Goal: Task Accomplishment & Management: Complete application form

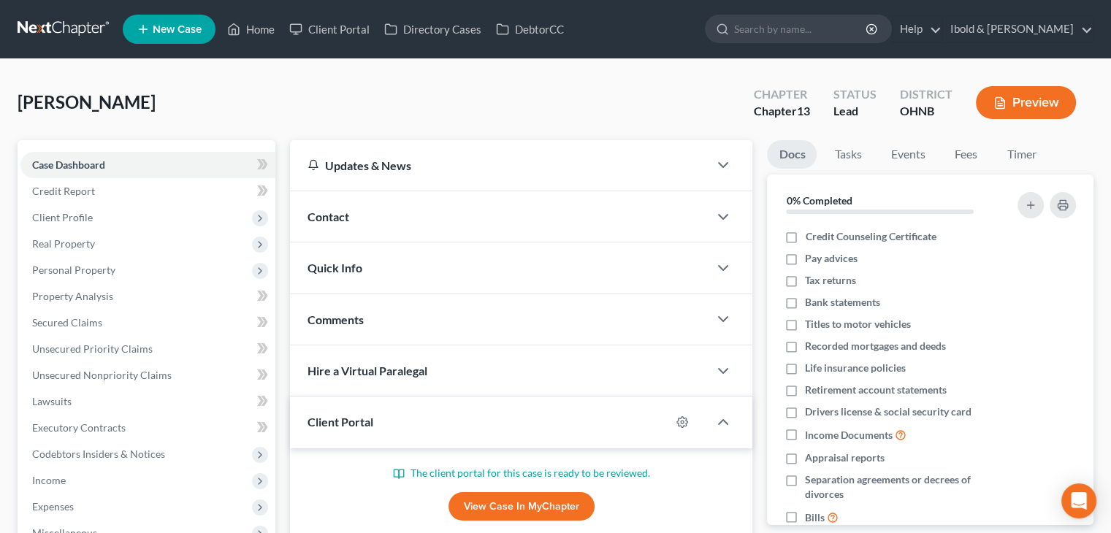
click at [99, 167] on span "Case Dashboard" at bounding box center [68, 165] width 73 height 12
click at [77, 200] on link "Credit Report" at bounding box center [147, 191] width 255 height 26
click at [75, 223] on span "Client Profile" at bounding box center [62, 217] width 61 height 12
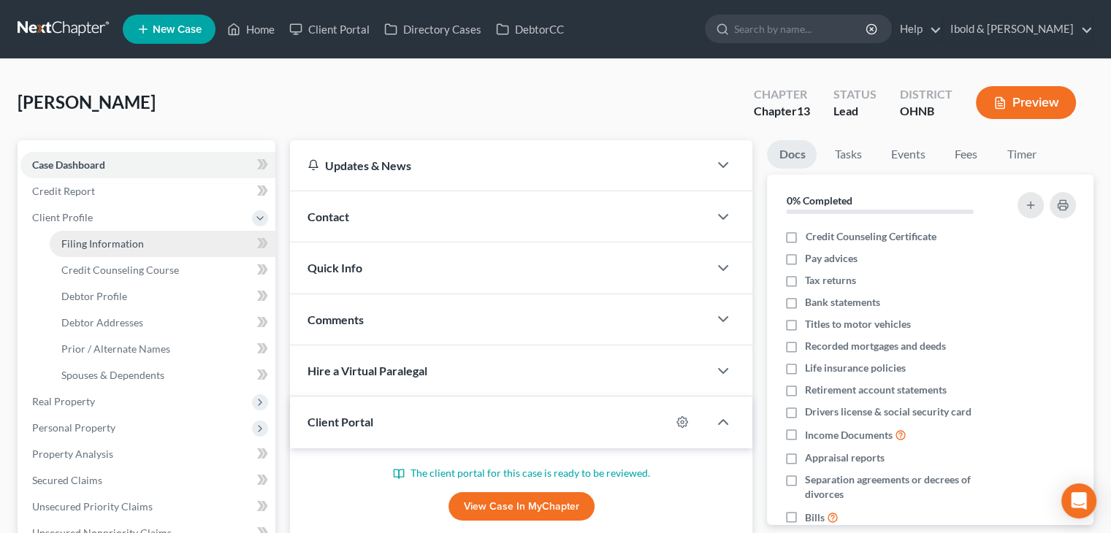
click at [91, 245] on span "Filing Information" at bounding box center [102, 243] width 83 height 12
select select "1"
select select "0"
select select "3"
select select "36"
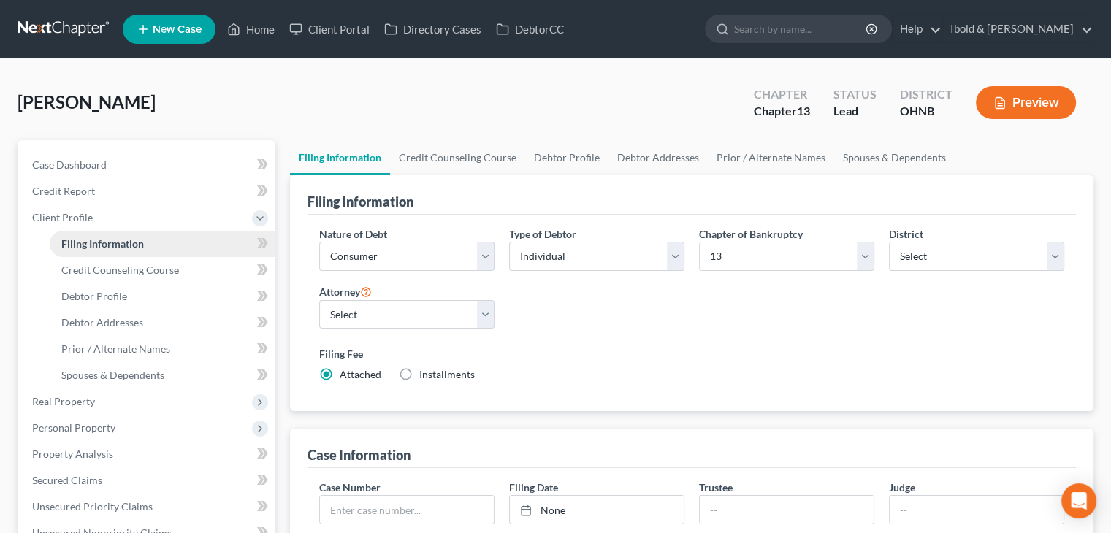
click at [91, 245] on span "Filing Information" at bounding box center [102, 243] width 83 height 12
click at [668, 256] on select "Select Individual Joint" at bounding box center [596, 256] width 175 height 29
select select "1"
click at [509, 242] on select "Select Individual Joint" at bounding box center [596, 256] width 175 height 29
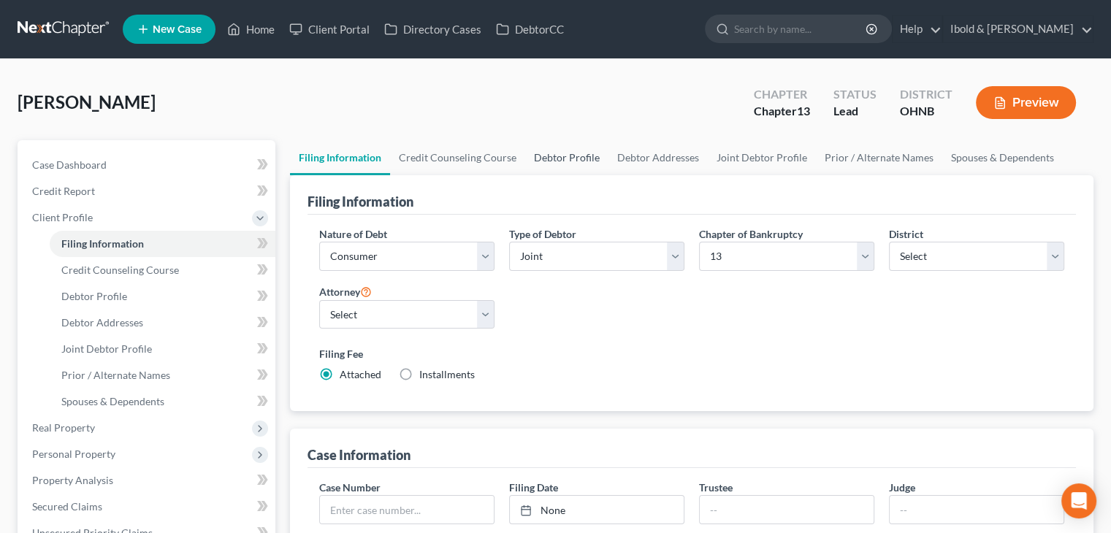
click at [558, 156] on link "Debtor Profile" at bounding box center [566, 157] width 83 height 35
select select "1"
select select "0"
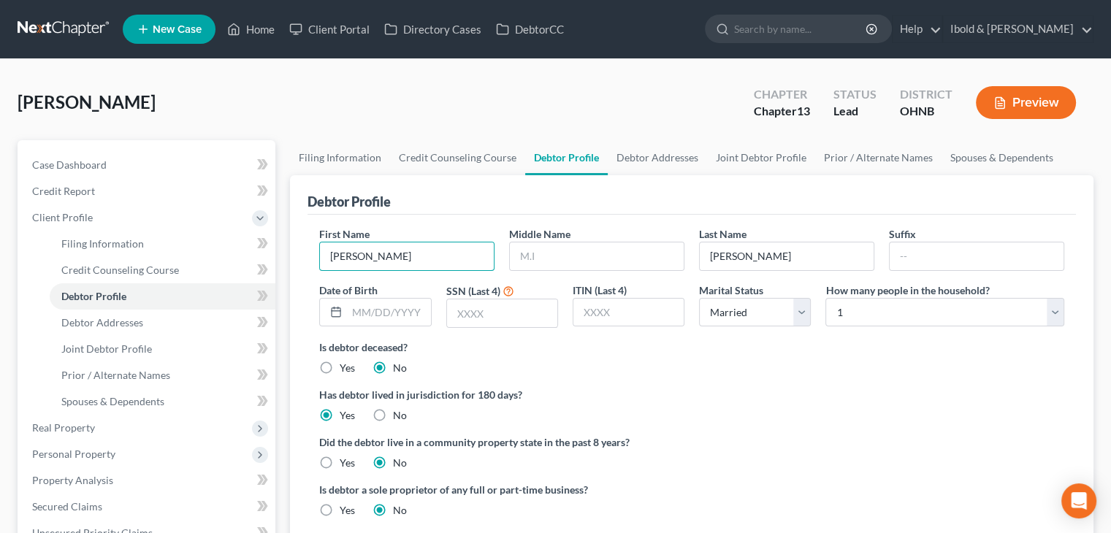
drag, startPoint x: 400, startPoint y: 259, endPoint x: 316, endPoint y: 255, distance: 84.8
click at [316, 255] on div "First Name Amanda" at bounding box center [407, 248] width 190 height 45
type input "Nicholas"
click at [99, 356] on link "Joint Debtor Profile" at bounding box center [163, 349] width 226 height 26
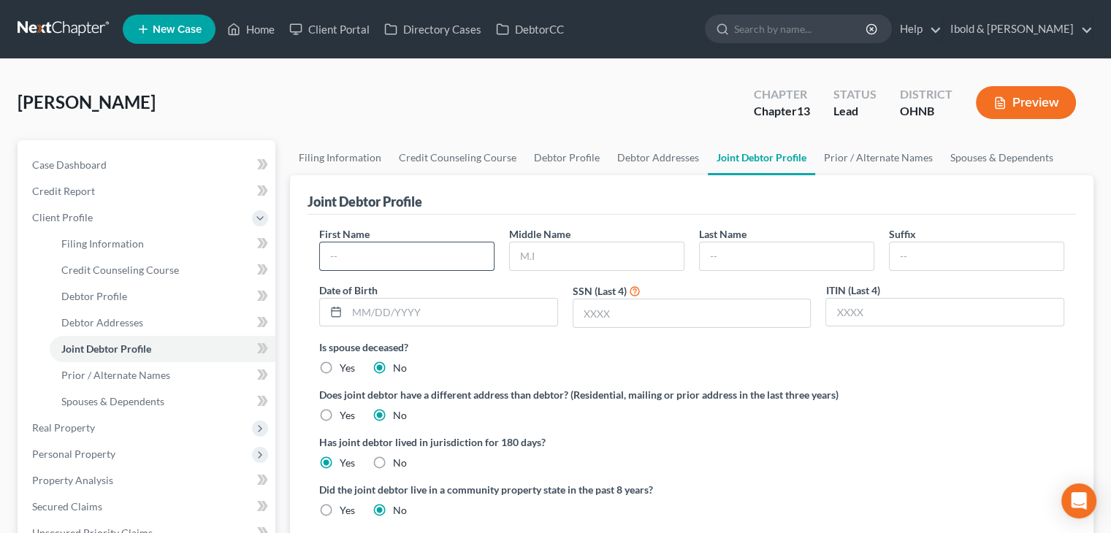
click at [365, 253] on input "text" at bounding box center [407, 257] width 174 height 28
type input "Amanda"
click at [725, 243] on input "text" at bounding box center [787, 257] width 174 height 28
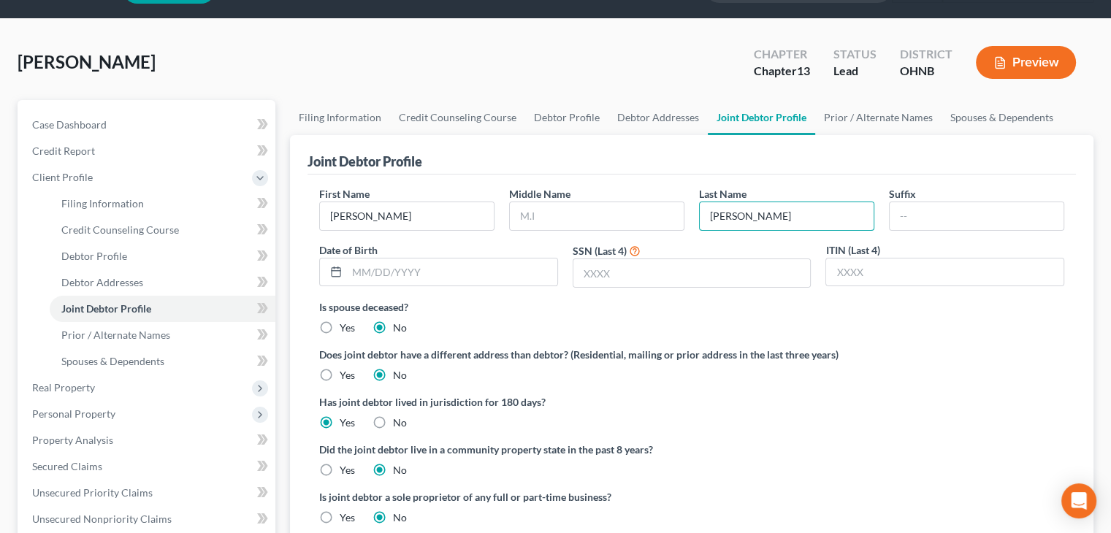
scroll to position [73, 0]
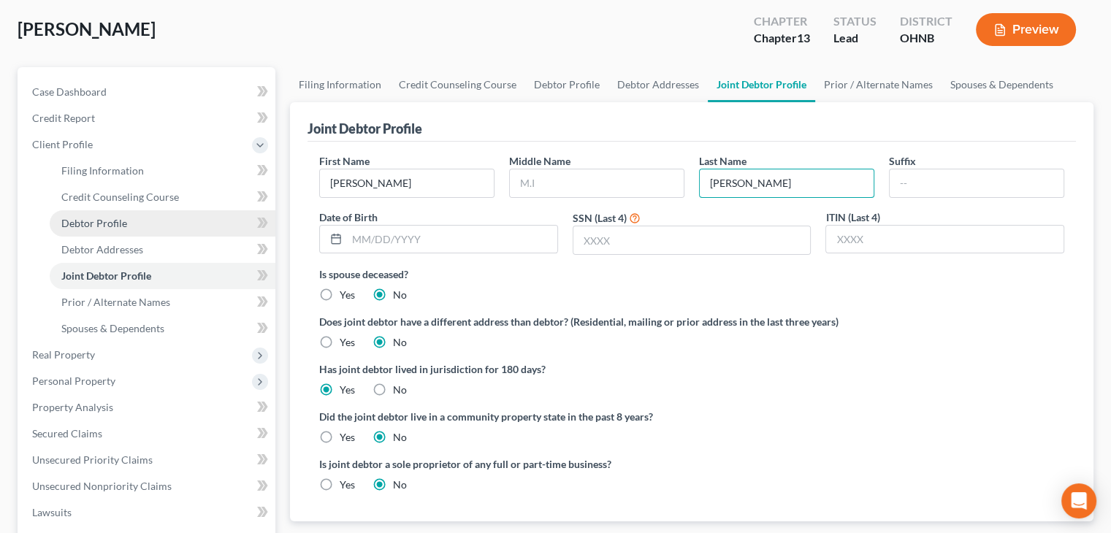
type input "Nicolosi"
click at [91, 227] on span "Debtor Profile" at bounding box center [94, 223] width 66 height 12
select select "1"
select select "0"
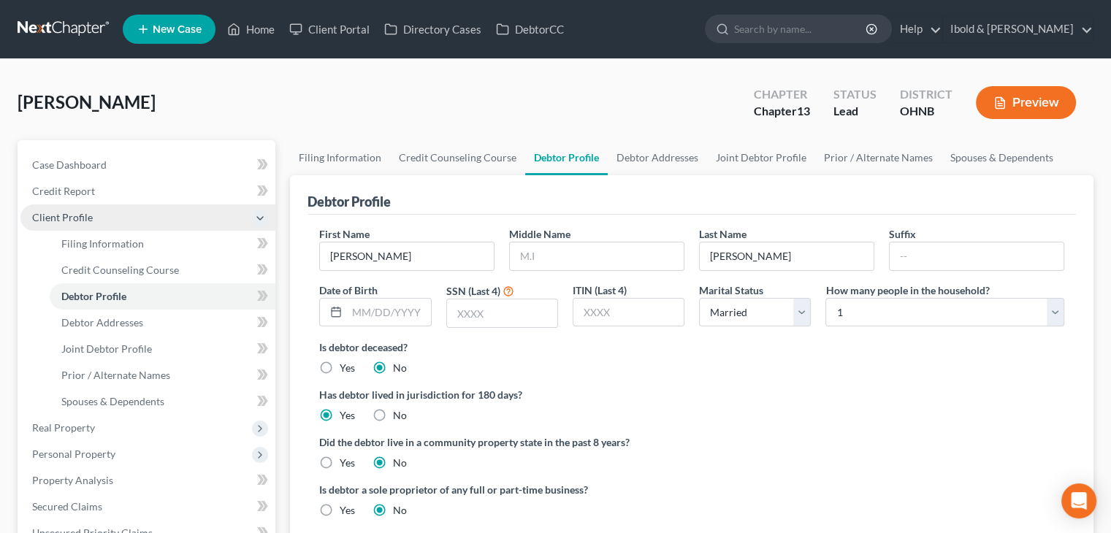
click at [88, 216] on span "Client Profile" at bounding box center [62, 217] width 61 height 12
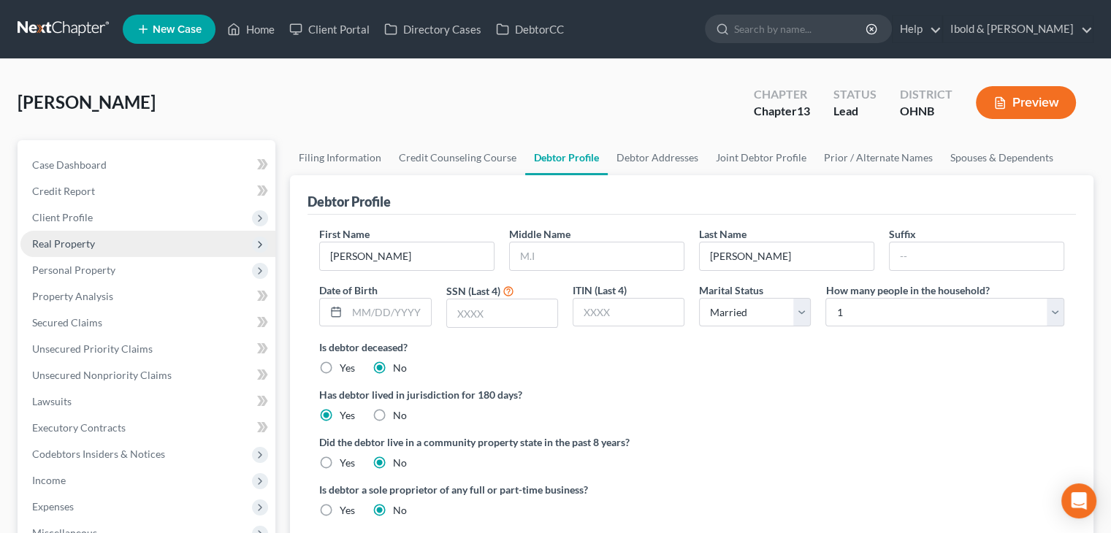
click at [92, 237] on span "Real Property" at bounding box center [63, 243] width 63 height 12
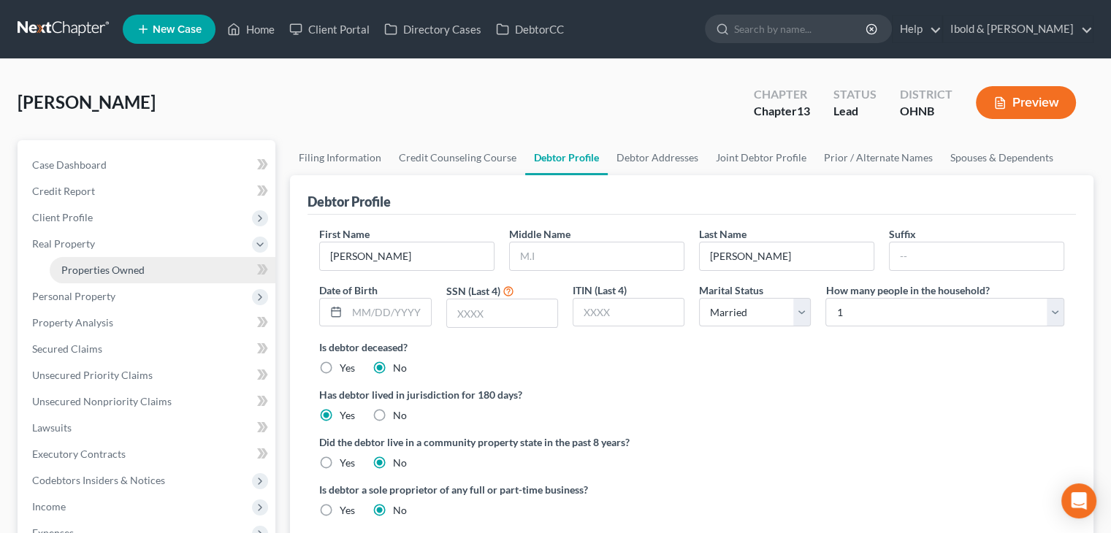
click at [83, 270] on span "Properties Owned" at bounding box center [102, 270] width 83 height 12
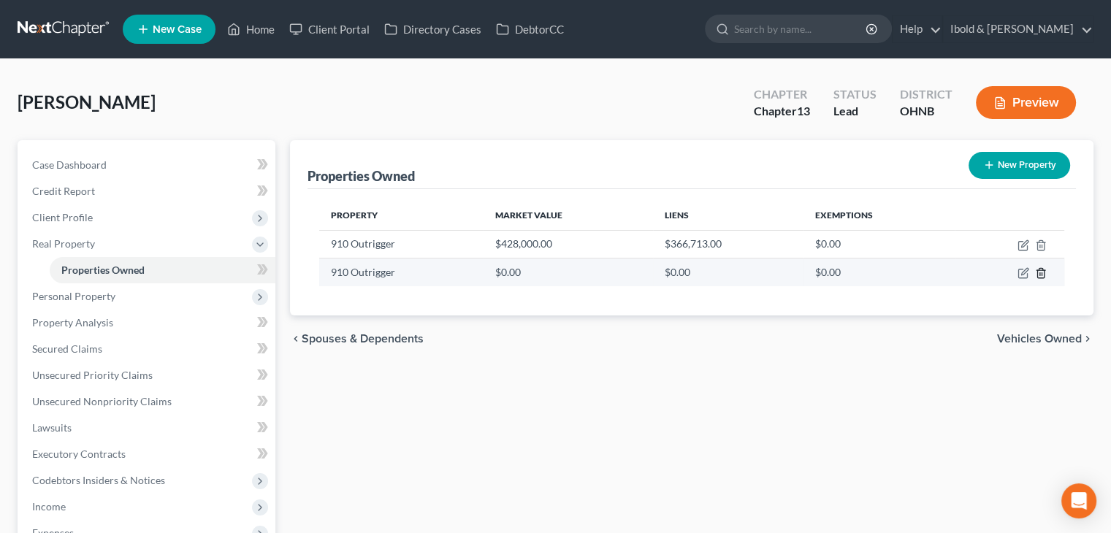
click at [1040, 275] on icon "button" at bounding box center [1041, 273] width 12 height 12
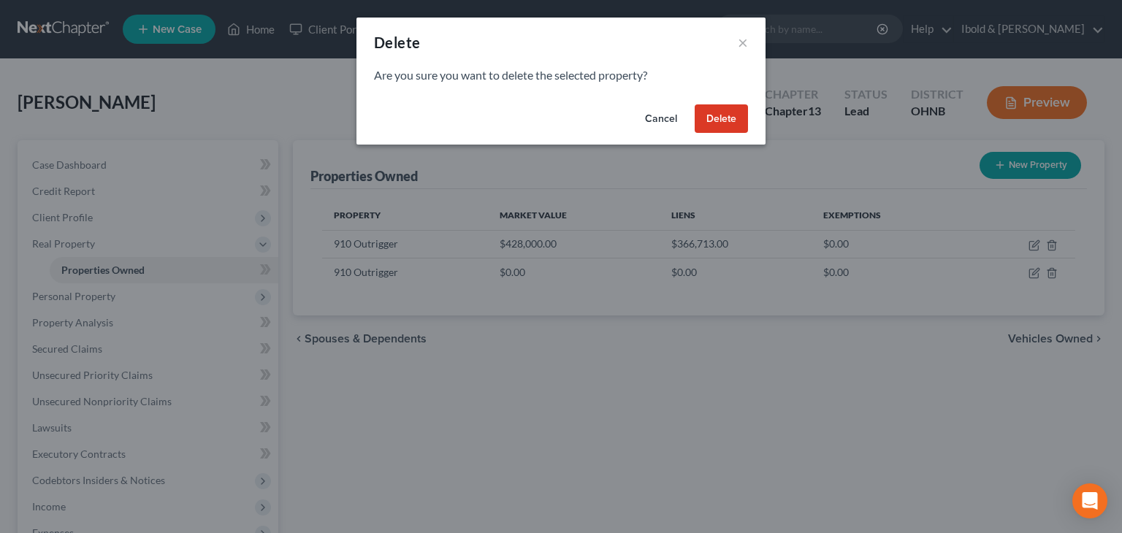
click at [733, 117] on button "Delete" at bounding box center [721, 118] width 53 height 29
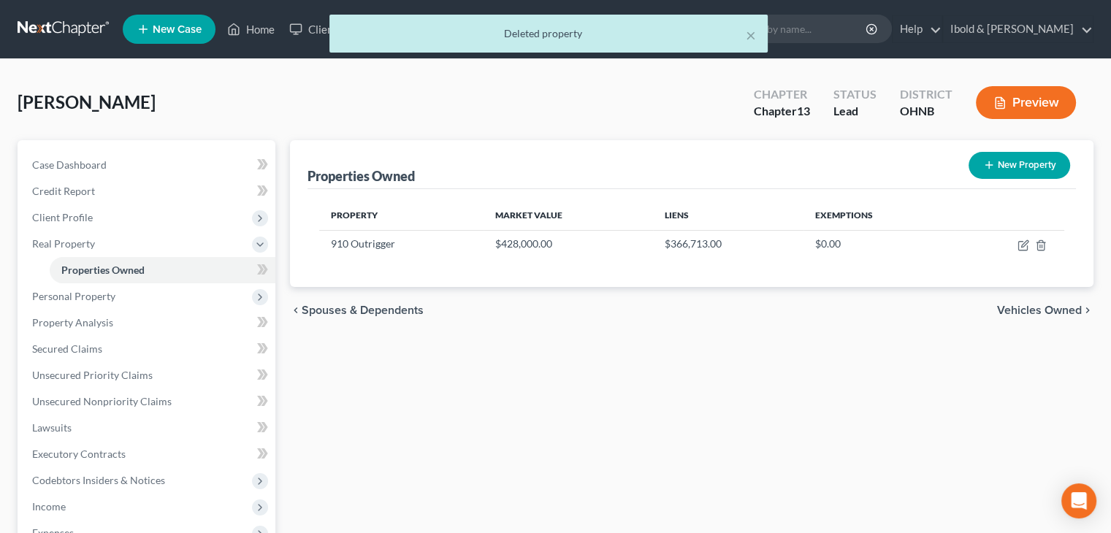
click at [465, 118] on div "Nicolosi, Amanda Upgraded Chapter Chapter 13 Status Lead District OHNB Preview" at bounding box center [556, 109] width 1076 height 64
click at [307, 37] on div "× Deleted property" at bounding box center [548, 37] width 1111 height 45
click at [310, 31] on div "× Deleted property" at bounding box center [548, 37] width 1111 height 45
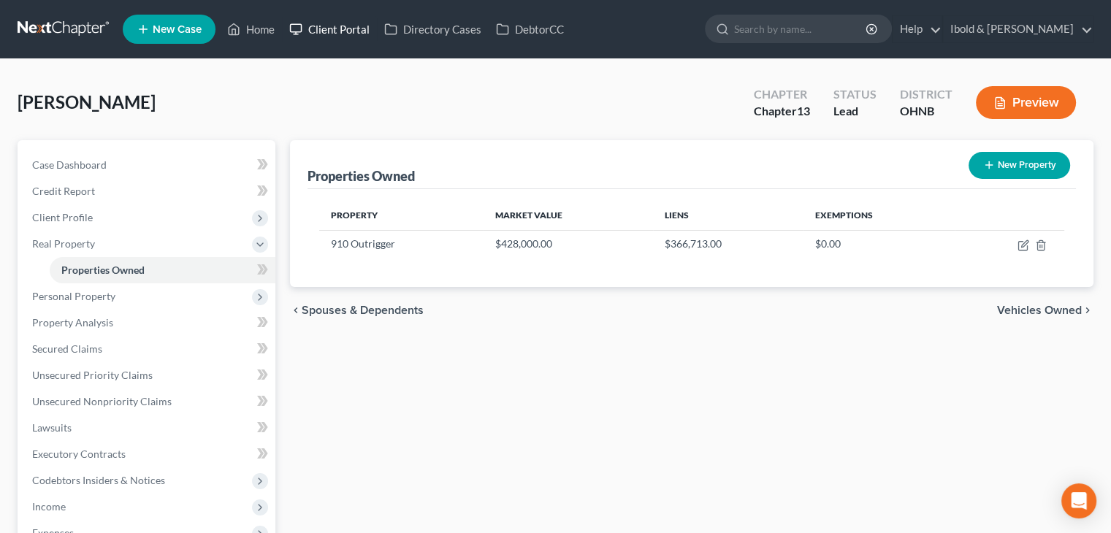
click at [336, 31] on link "Client Portal" at bounding box center [329, 29] width 95 height 26
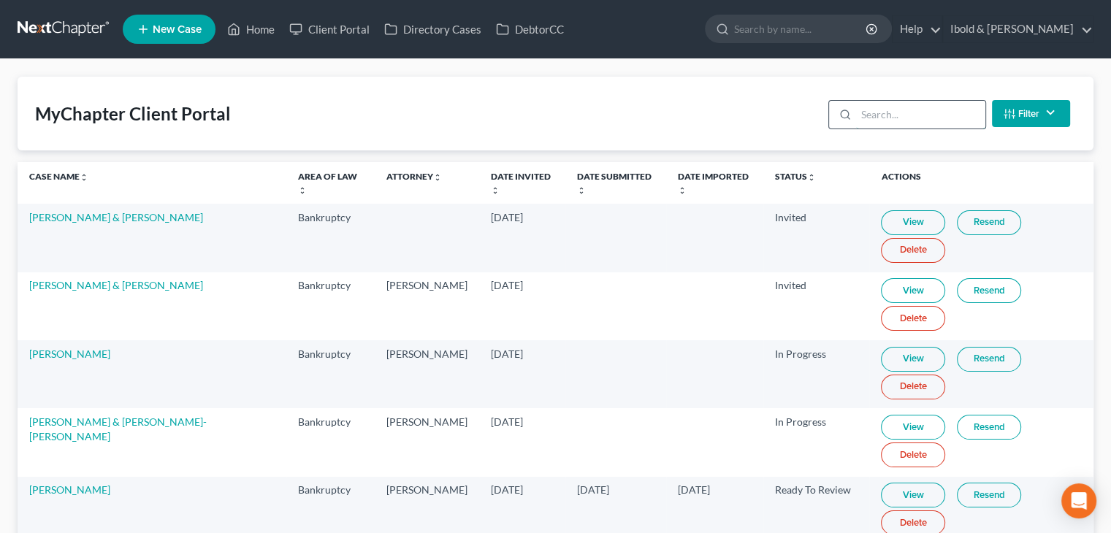
click at [877, 116] on input "search" at bounding box center [920, 115] width 129 height 28
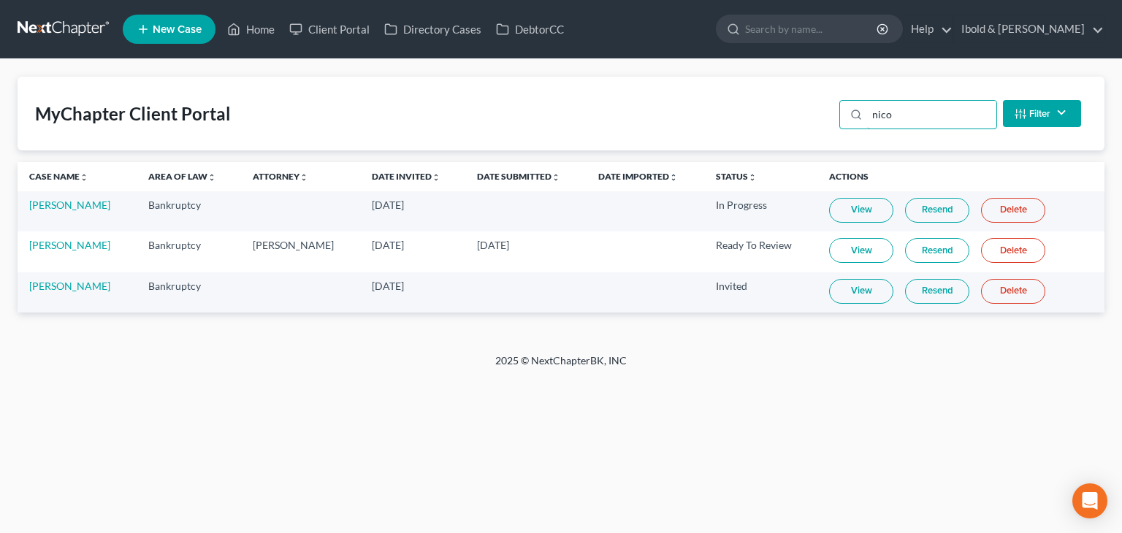
type input "nico"
click at [860, 252] on link "View" at bounding box center [861, 250] width 64 height 25
click at [266, 34] on link "Home" at bounding box center [251, 29] width 62 height 26
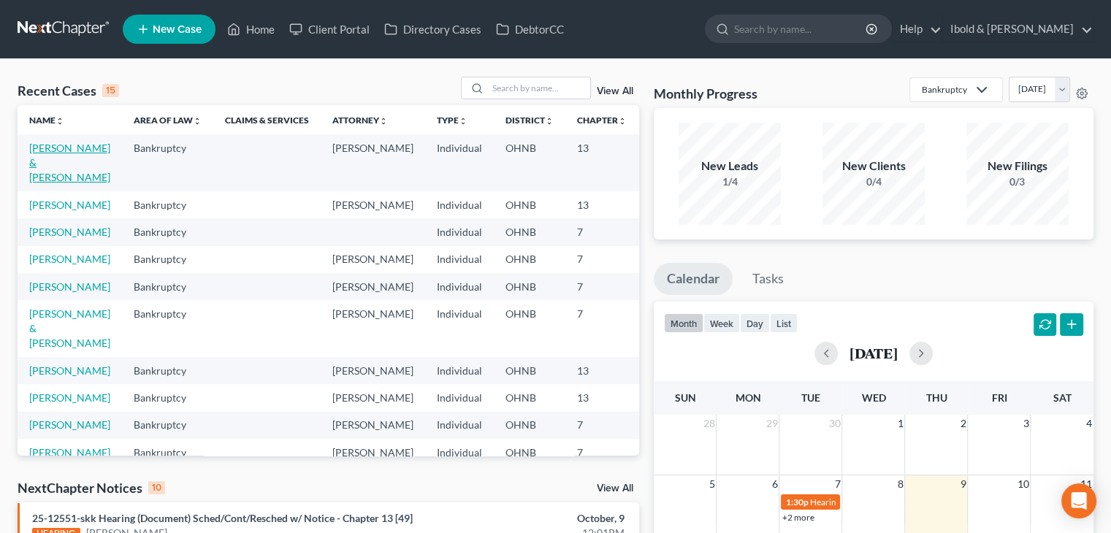
click at [47, 165] on link "Nicolosi, Nicholas & Amanda" at bounding box center [69, 163] width 81 height 42
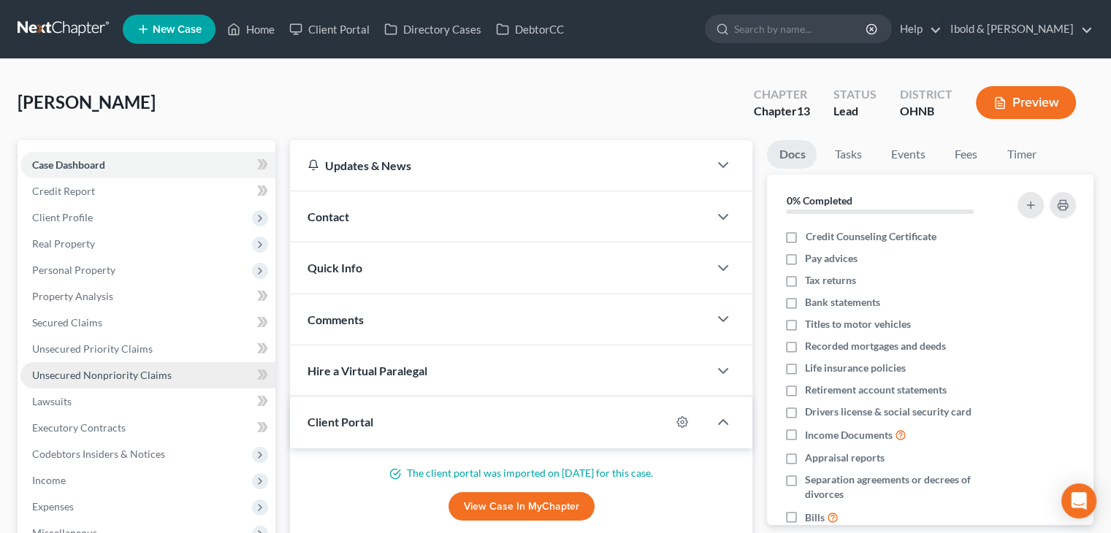
click at [99, 373] on span "Unsecured Nonpriority Claims" at bounding box center [102, 375] width 140 height 12
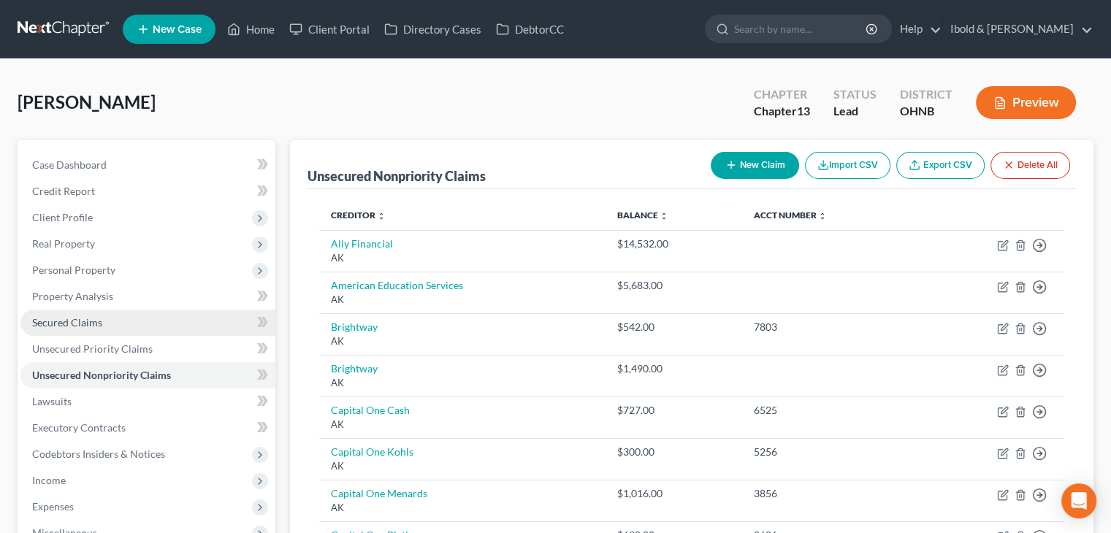
click at [75, 326] on span "Secured Claims" at bounding box center [67, 322] width 70 height 12
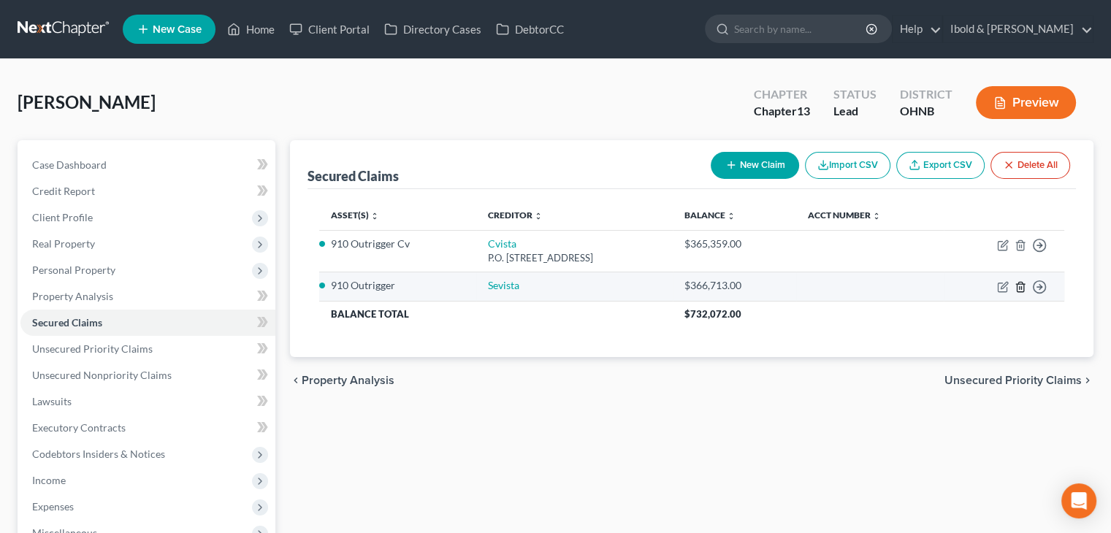
click at [1021, 287] on line "button" at bounding box center [1021, 287] width 0 height 3
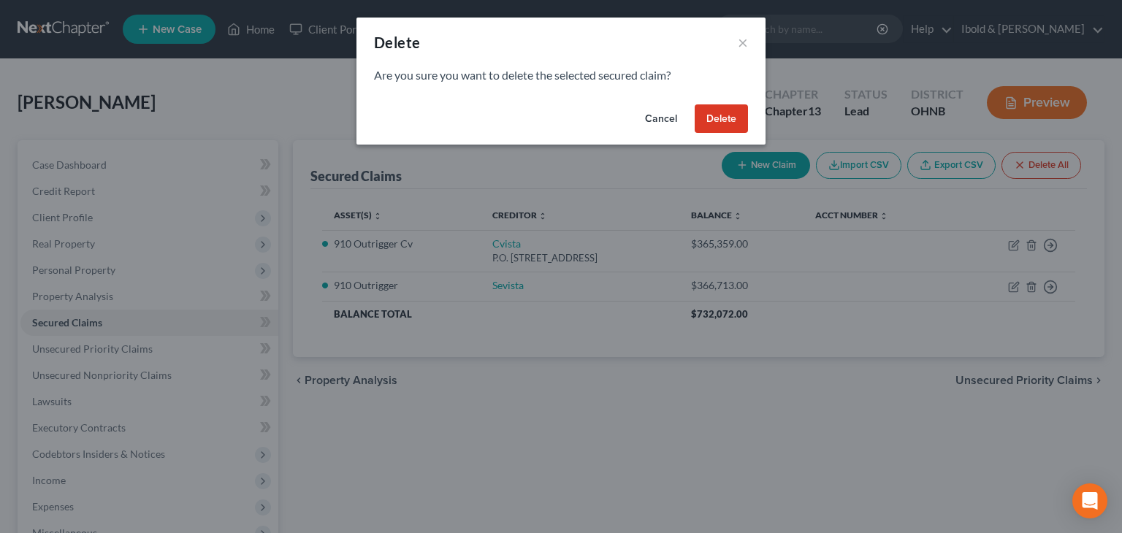
click at [719, 115] on button "Delete" at bounding box center [721, 118] width 53 height 29
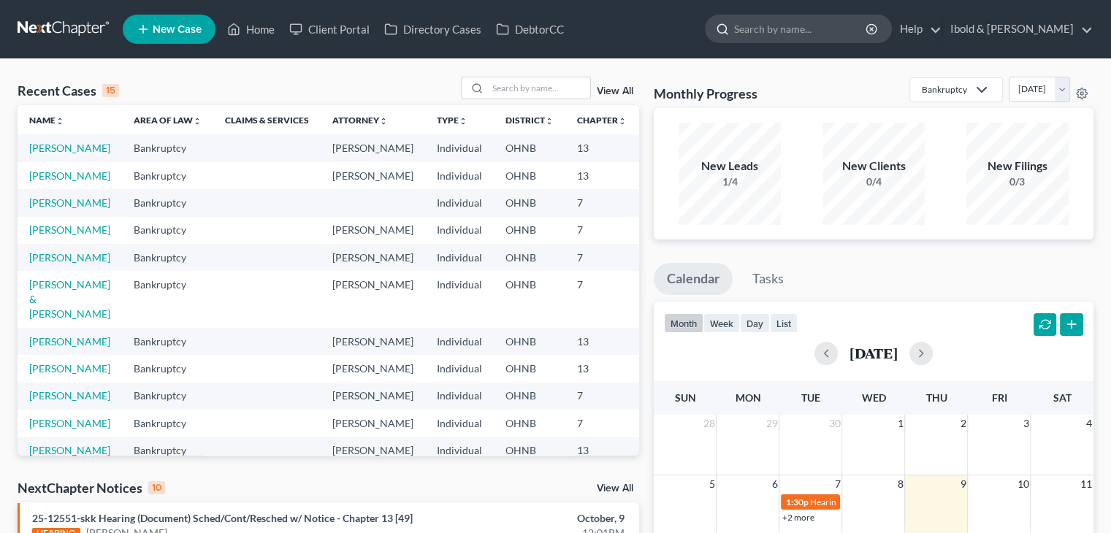
click at [800, 30] on input "search" at bounding box center [801, 28] width 134 height 27
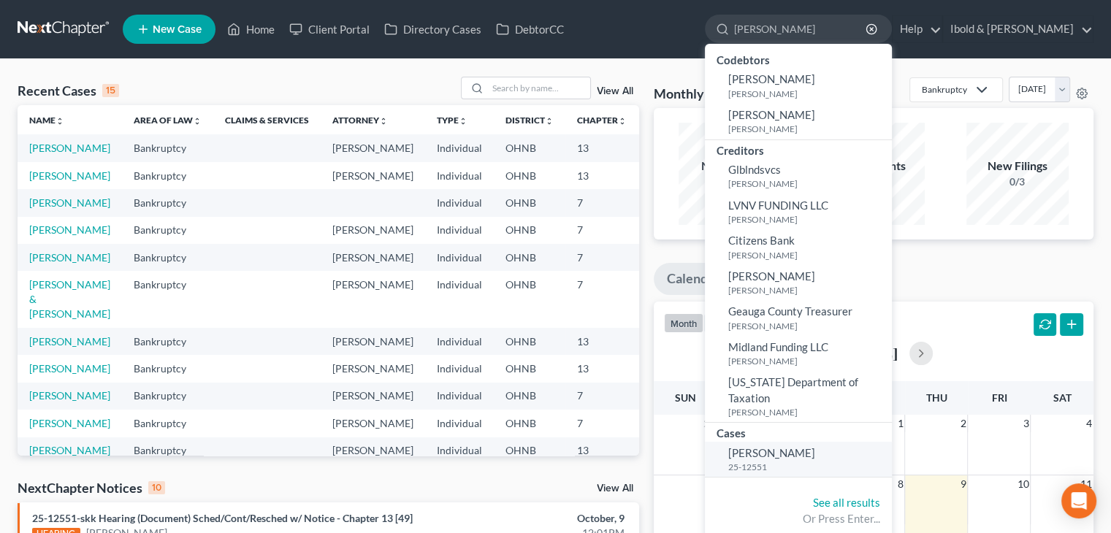
type input "[PERSON_NAME]"
click at [812, 461] on small "25-12551" at bounding box center [808, 467] width 160 height 12
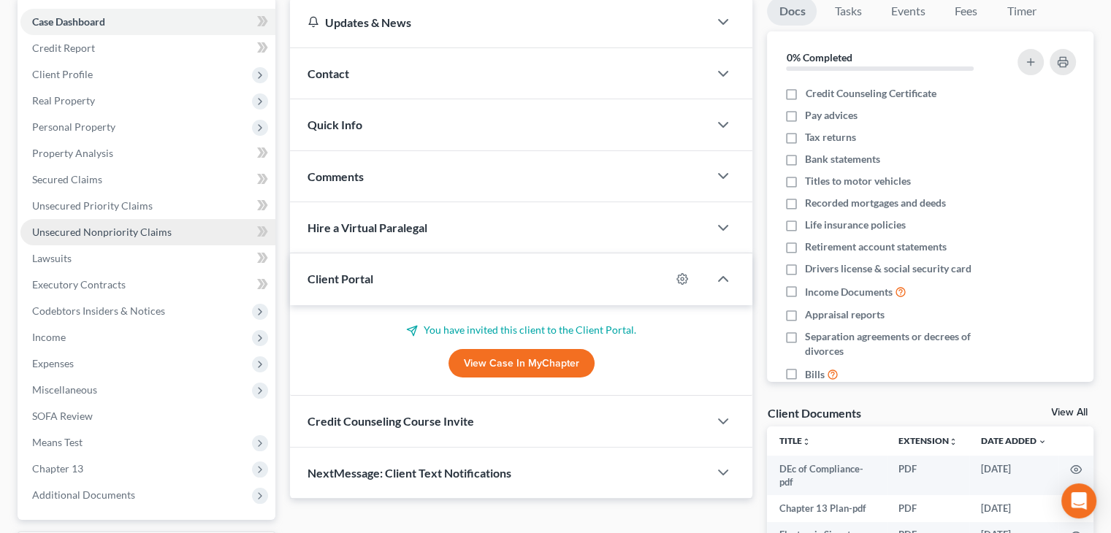
scroll to position [146, 0]
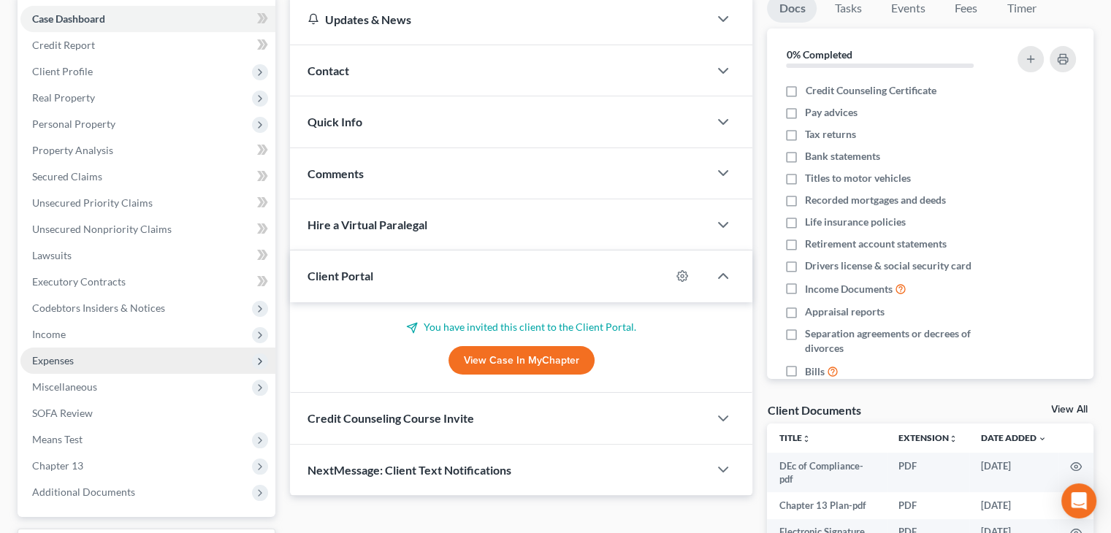
click at [53, 359] on span "Expenses" at bounding box center [53, 360] width 42 height 12
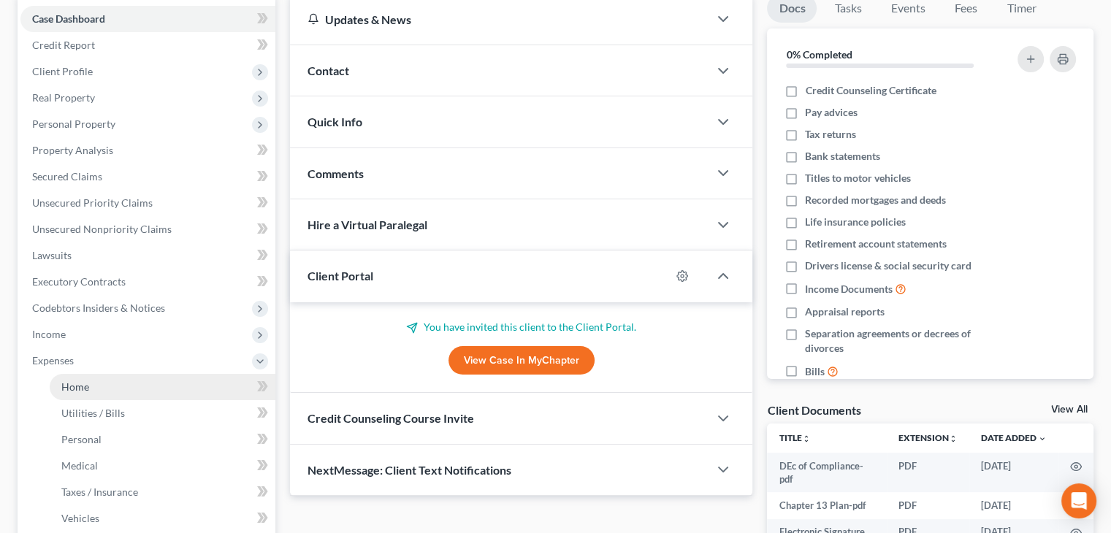
click at [72, 384] on span "Home" at bounding box center [75, 387] width 28 height 12
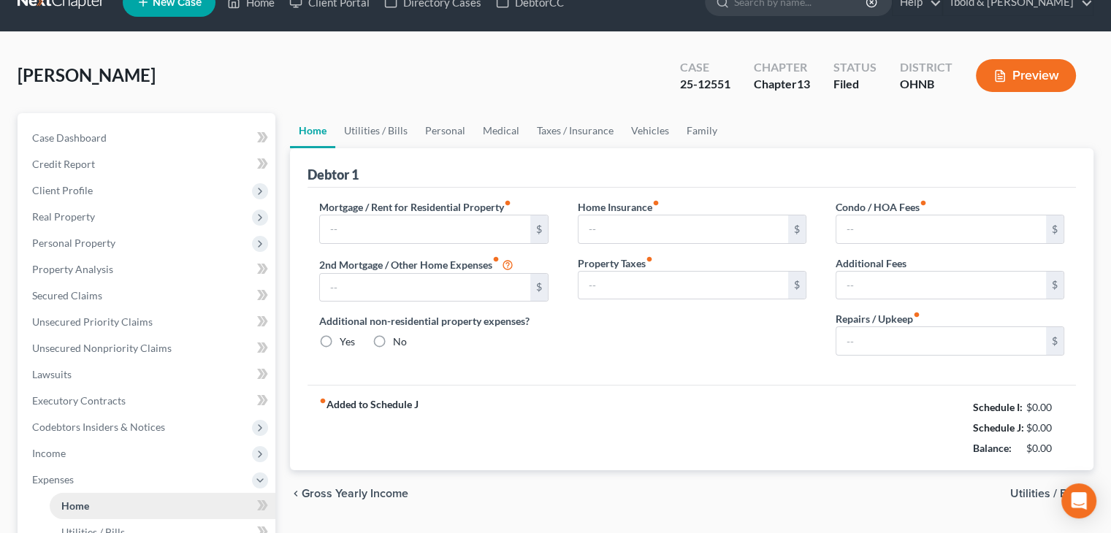
type input "0.00"
radio input "true"
type input "100.00"
type input "0.00"
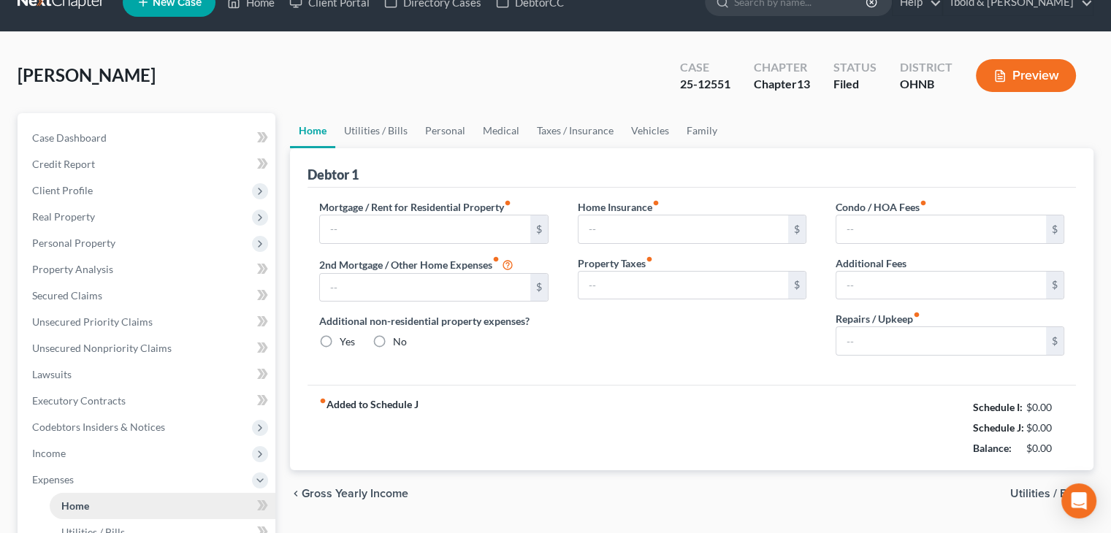
type input "0.00"
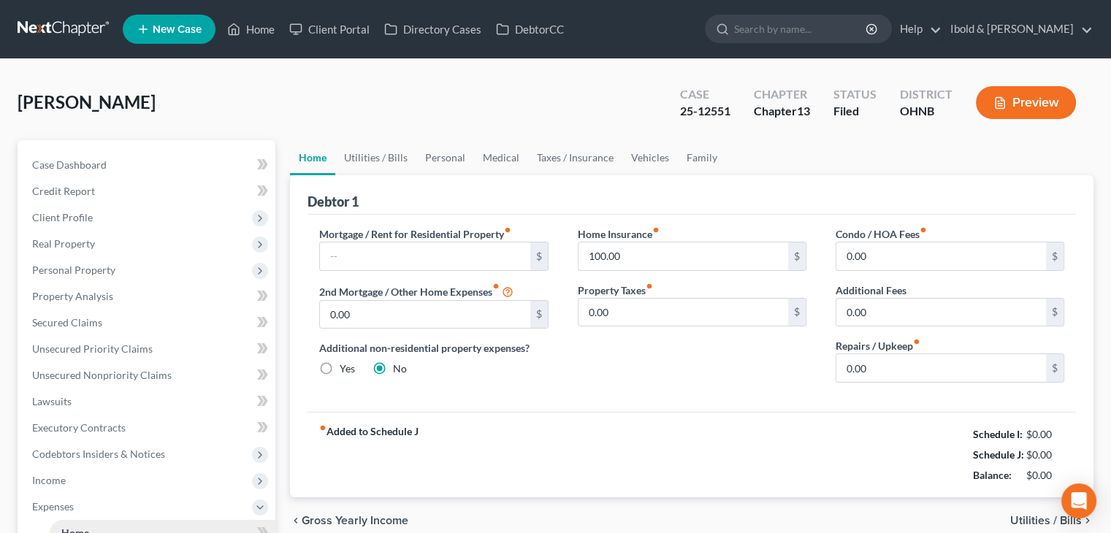
scroll to position [0, 0]
click at [391, 162] on link "Utilities / Bills" at bounding box center [375, 157] width 81 height 35
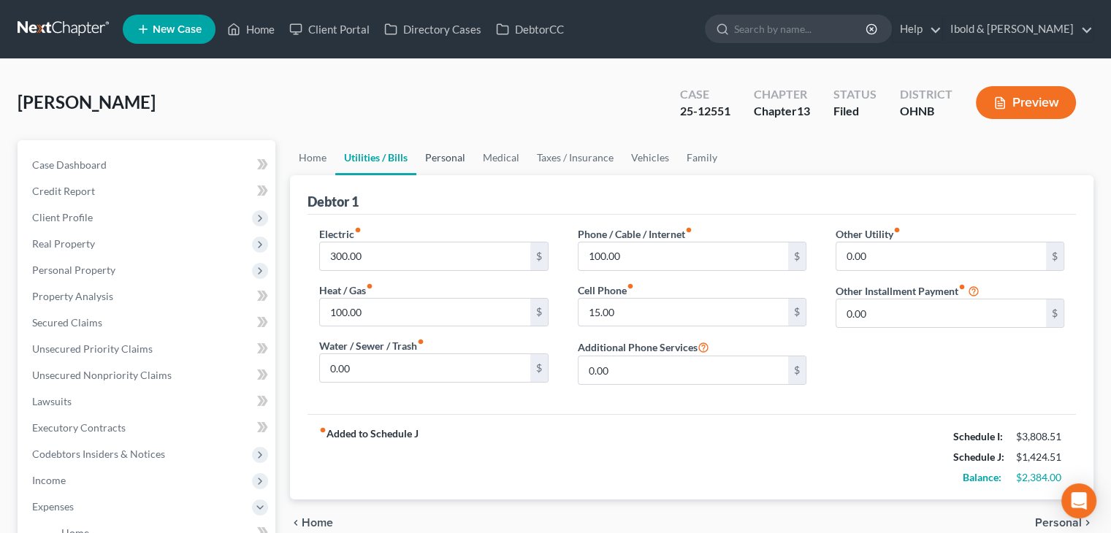
click at [460, 159] on link "Personal" at bounding box center [445, 157] width 58 height 35
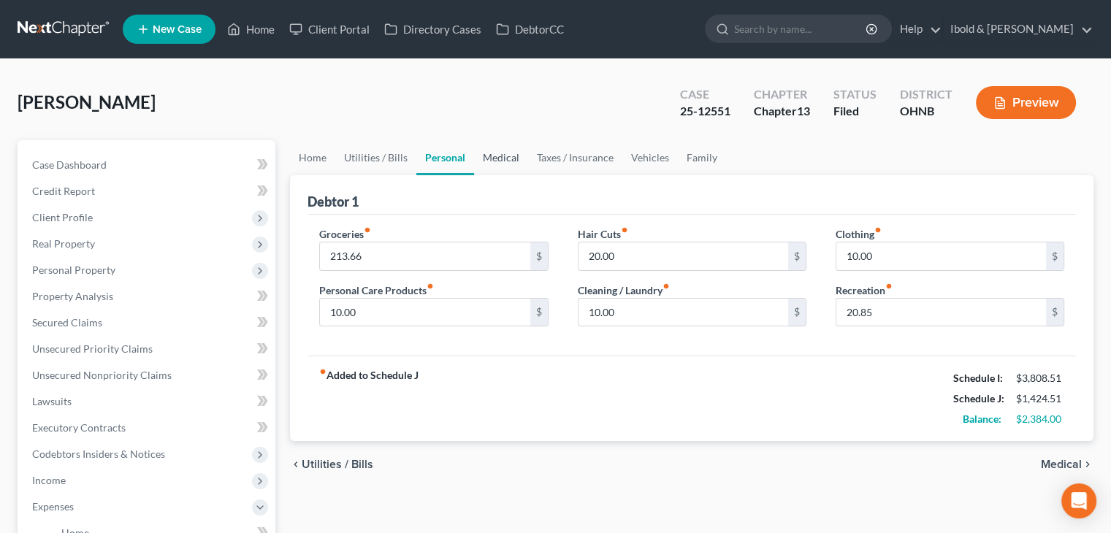
click at [491, 159] on link "Medical" at bounding box center [501, 157] width 54 height 35
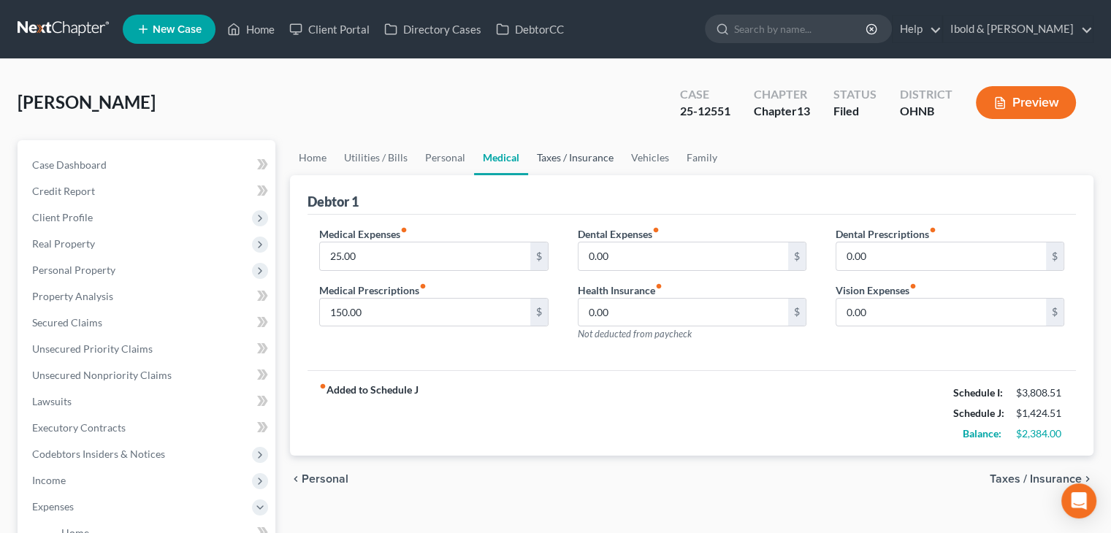
click at [616, 172] on link "Taxes / Insurance" at bounding box center [575, 157] width 94 height 35
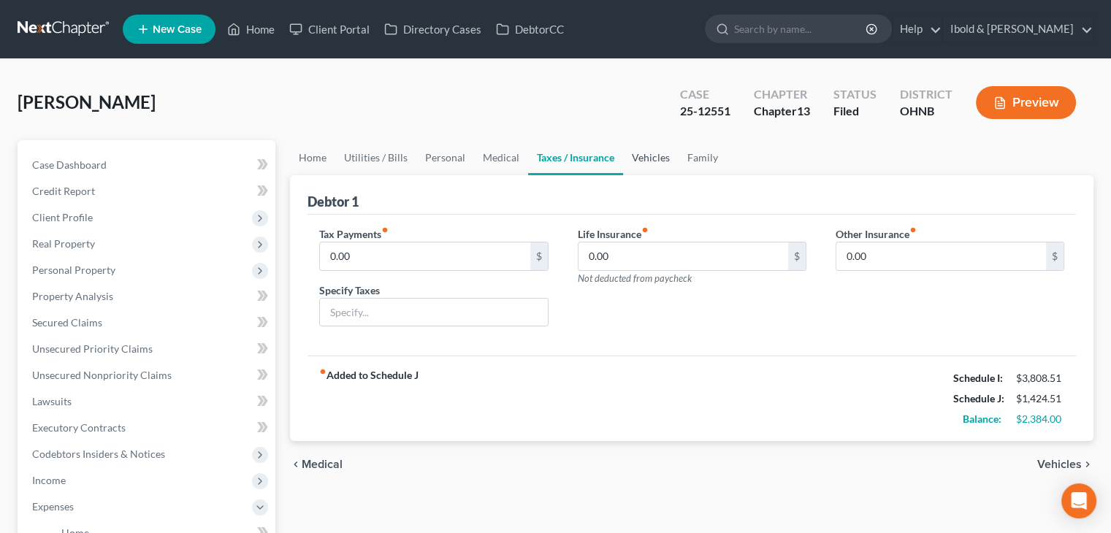
click at [649, 164] on link "Vehicles" at bounding box center [651, 157] width 56 height 35
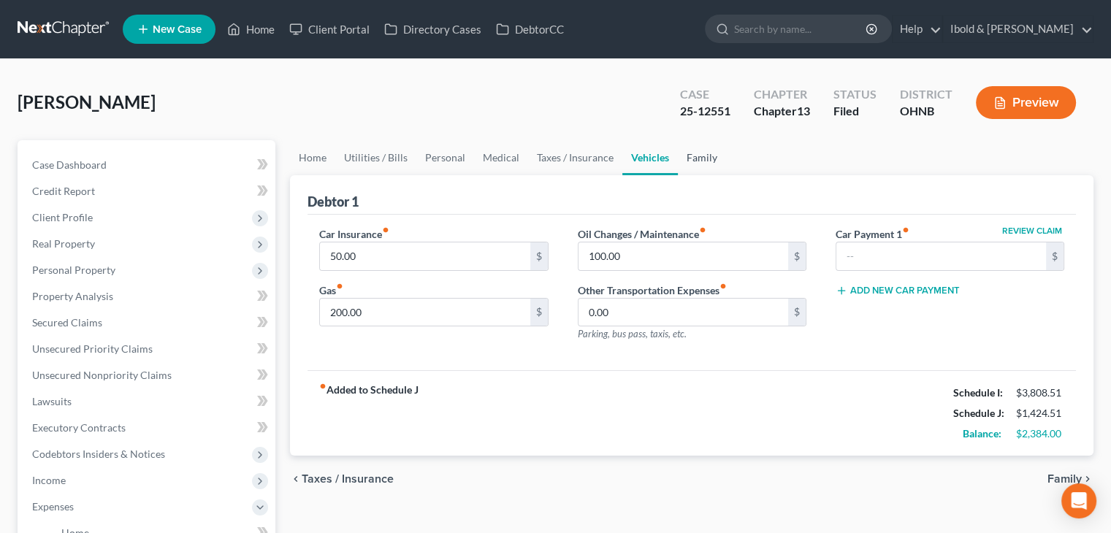
click at [692, 159] on link "Family" at bounding box center [702, 157] width 48 height 35
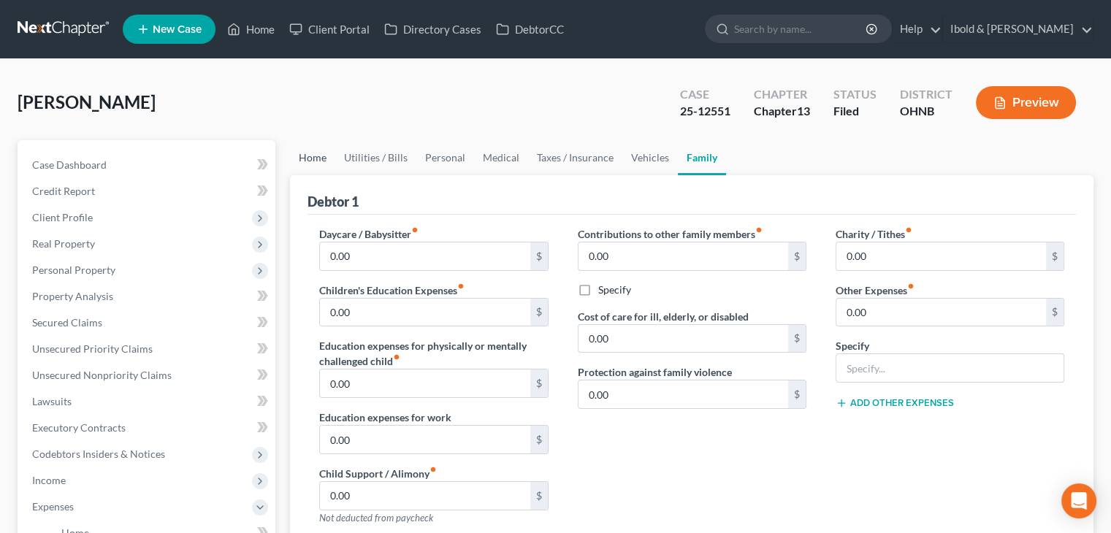
click at [313, 159] on link "Home" at bounding box center [312, 157] width 45 height 35
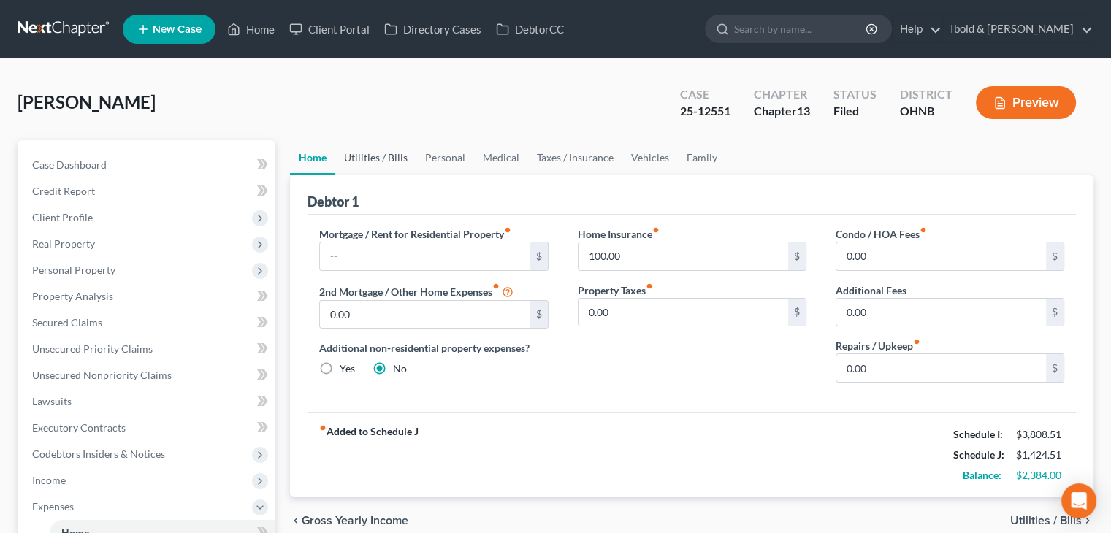
click at [378, 159] on link "Utilities / Bills" at bounding box center [375, 157] width 81 height 35
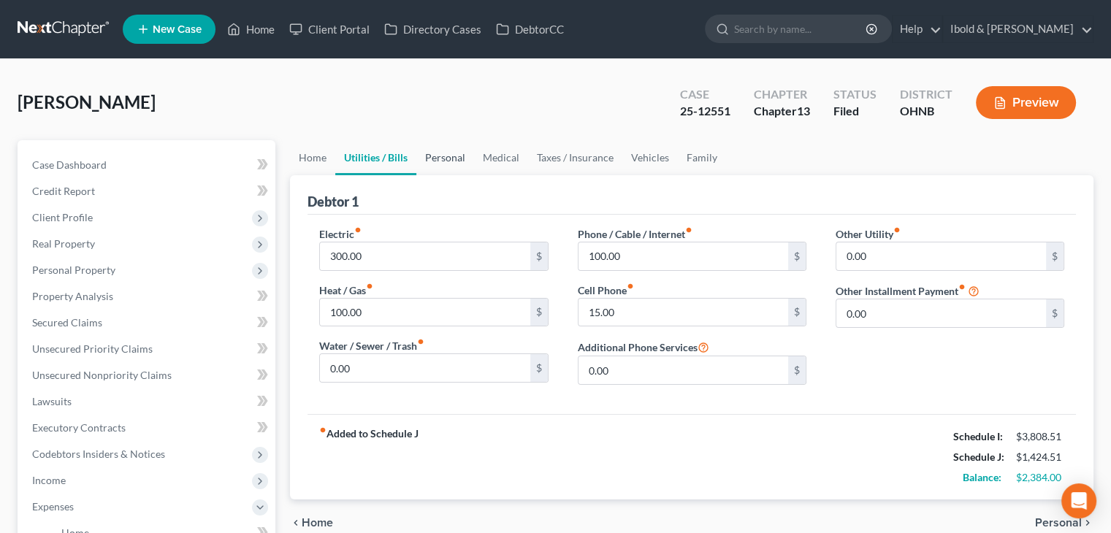
click at [444, 160] on link "Personal" at bounding box center [445, 157] width 58 height 35
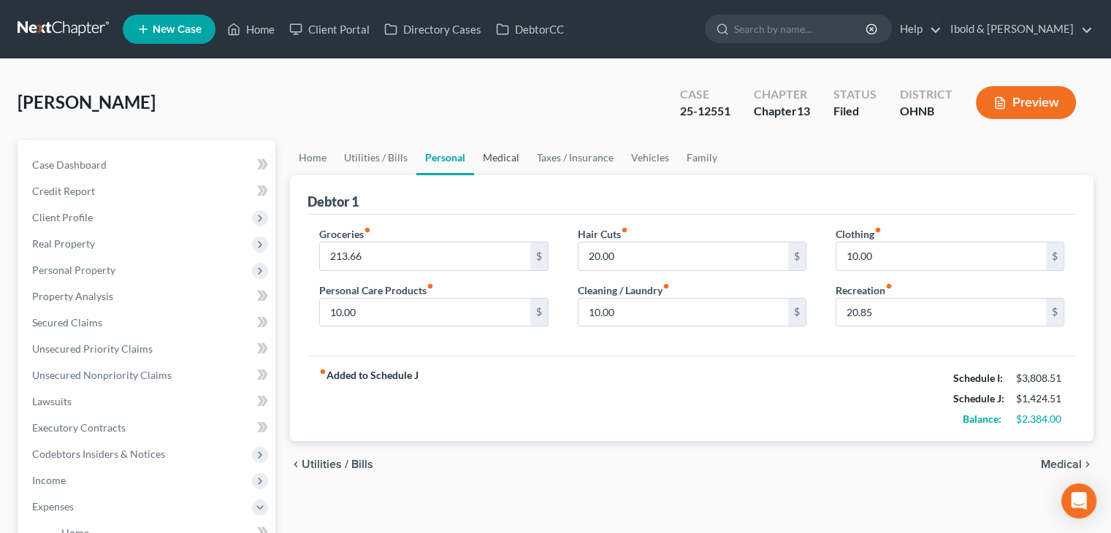
click at [519, 161] on link "Medical" at bounding box center [501, 157] width 54 height 35
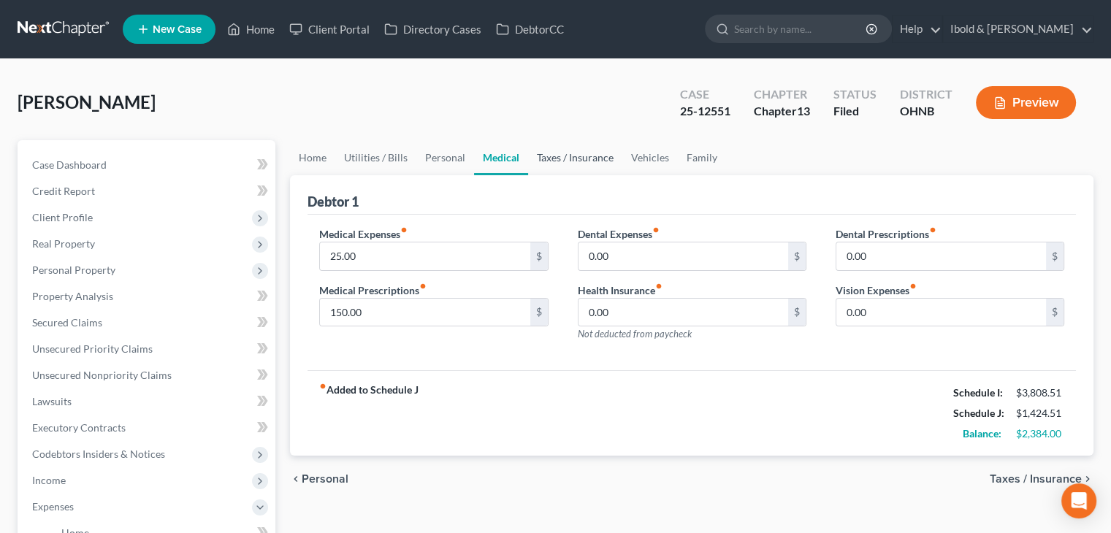
click at [558, 157] on link "Taxes / Insurance" at bounding box center [575, 157] width 94 height 35
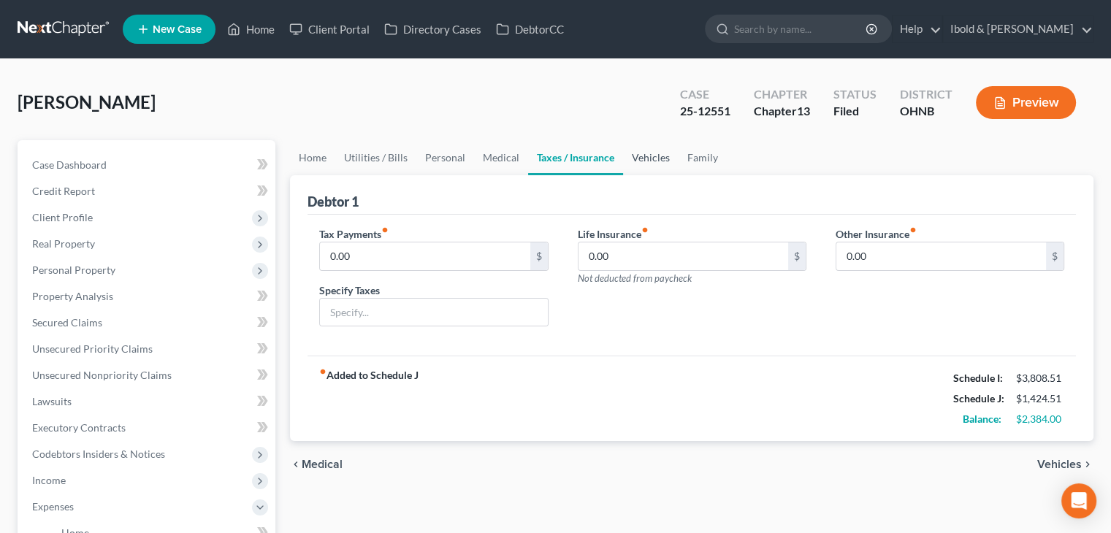
click at [669, 159] on link "Vehicles" at bounding box center [651, 157] width 56 height 35
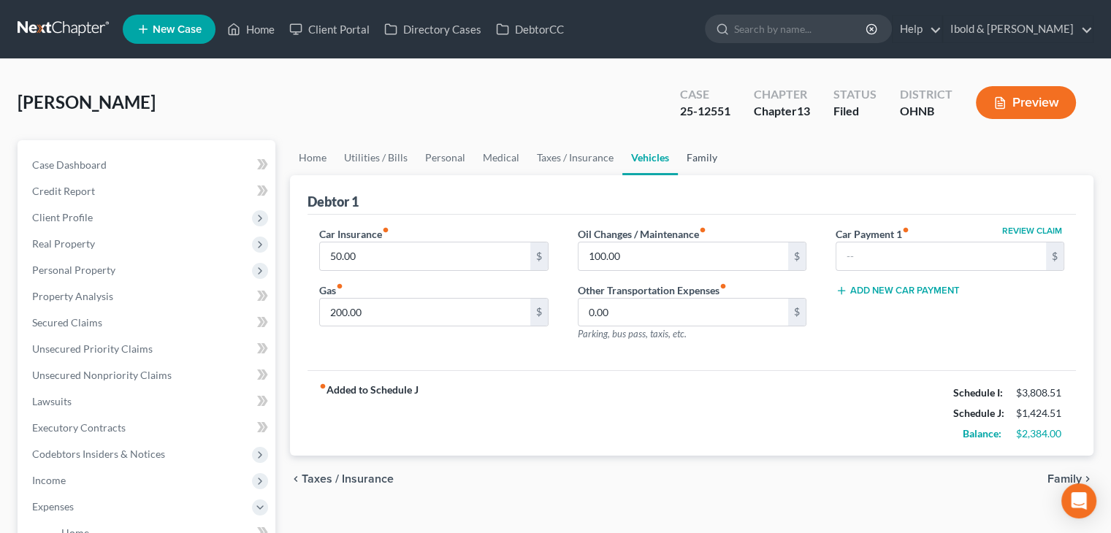
click at [710, 155] on link "Family" at bounding box center [702, 157] width 48 height 35
